Goal: Find specific page/section: Find specific page/section

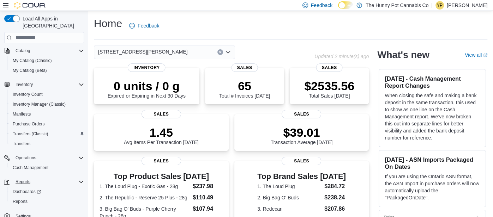
scroll to position [32, 0]
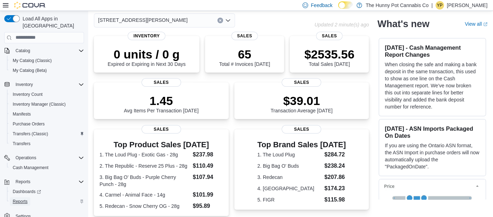
click at [20, 198] on span "Reports" at bounding box center [20, 202] width 15 height 8
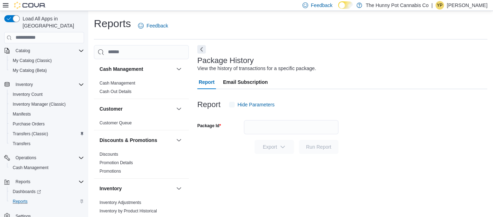
scroll to position [10, 0]
